Goal: Task Accomplishment & Management: Manage account settings

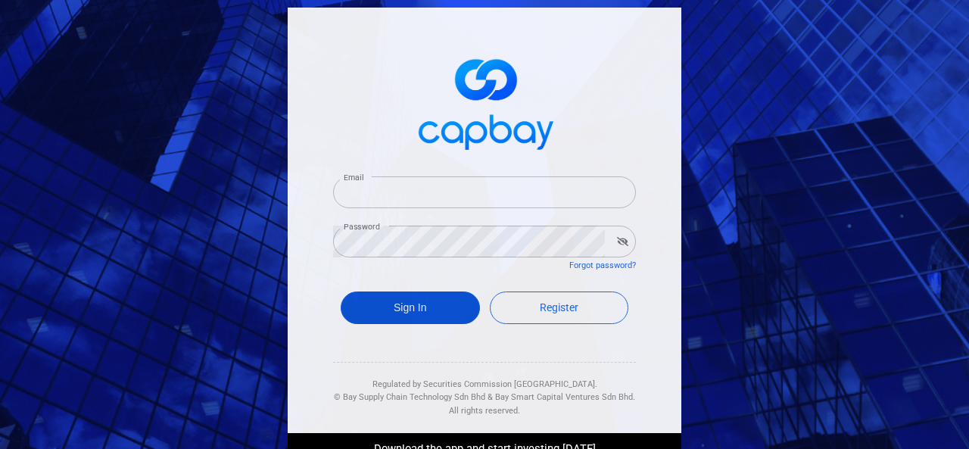
type input "[EMAIL_ADDRESS][DOMAIN_NAME]"
click at [367, 314] on button "Sign In" at bounding box center [410, 308] width 139 height 33
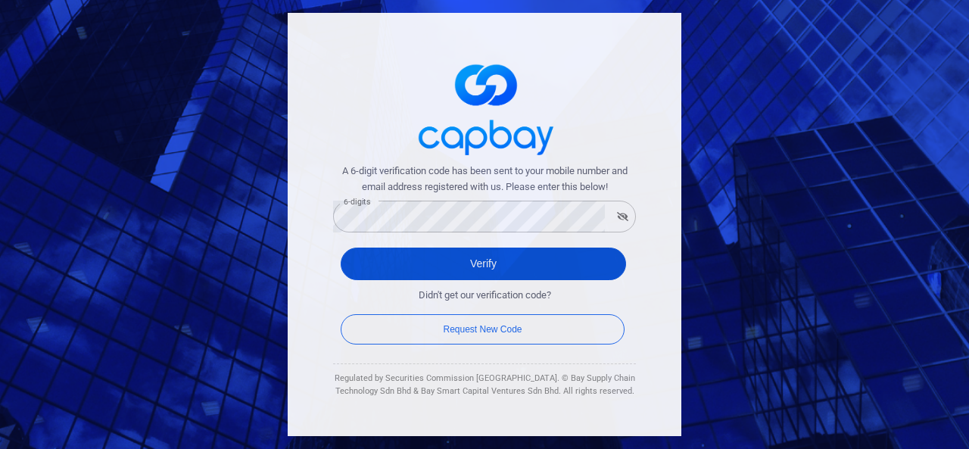
click at [370, 261] on button "Verify" at bounding box center [483, 264] width 285 height 33
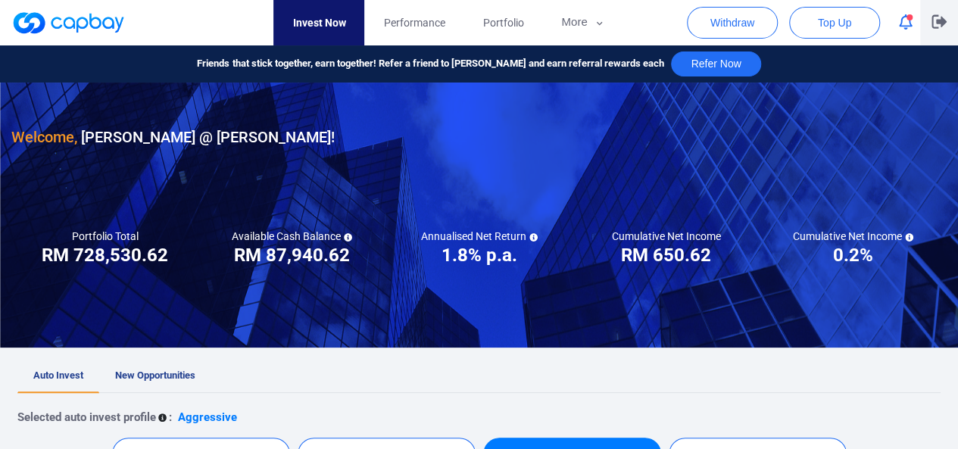
click at [941, 23] on icon "button" at bounding box center [938, 22] width 15 height 14
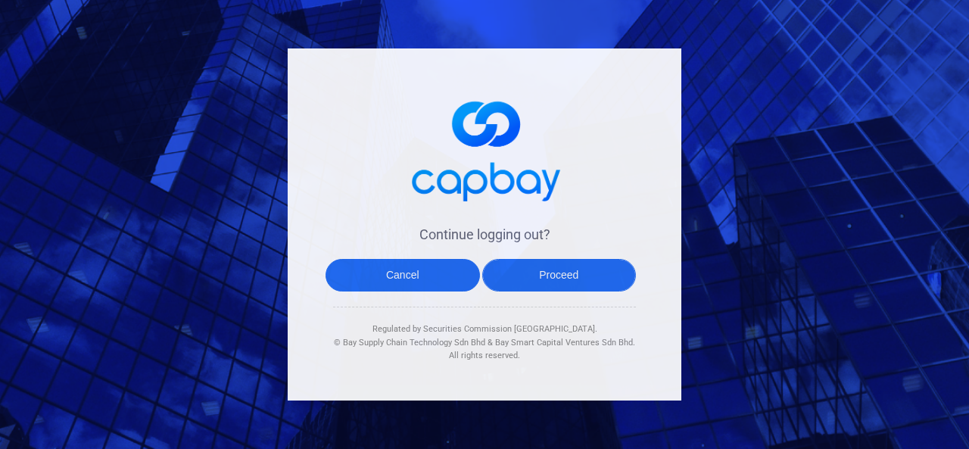
click at [549, 266] on button "Proceed" at bounding box center [559, 275] width 154 height 33
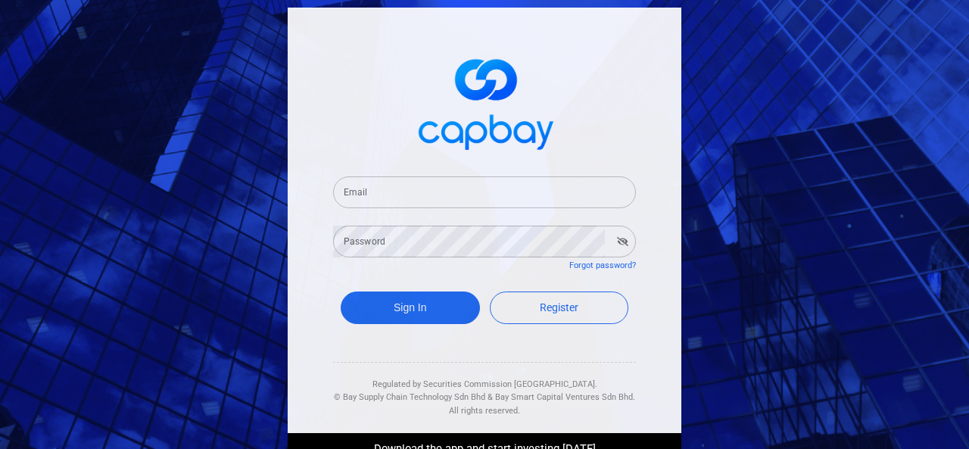
type input "[EMAIL_ADDRESS][DOMAIN_NAME]"
